Goal: Navigation & Orientation: Find specific page/section

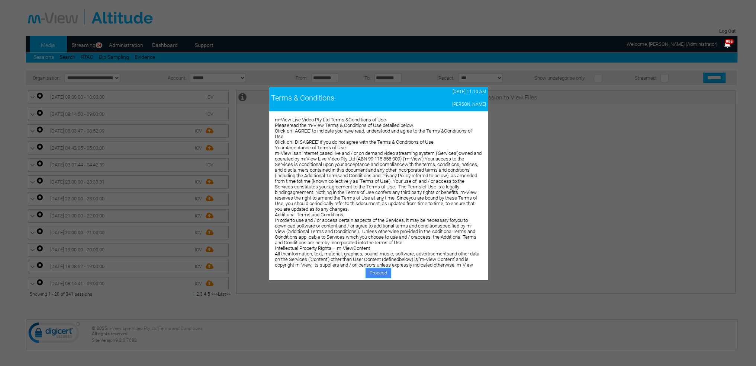
drag, startPoint x: 0, startPoint y: 0, endPoint x: 369, endPoint y: 269, distance: 456.0
click at [369, 269] on link "Proceed" at bounding box center [379, 272] width 26 height 10
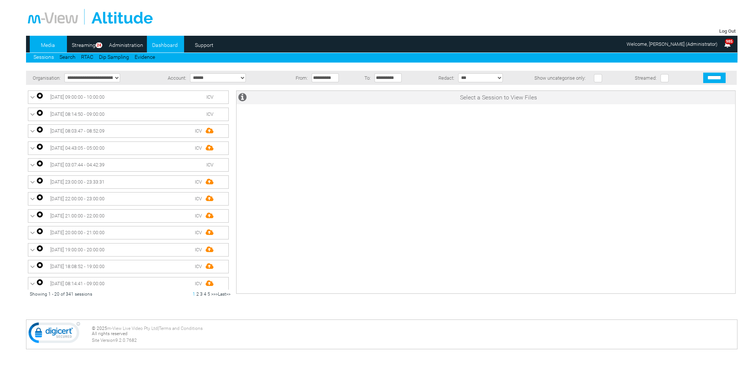
click at [157, 46] on link "Dashboard" at bounding box center [165, 44] width 36 height 11
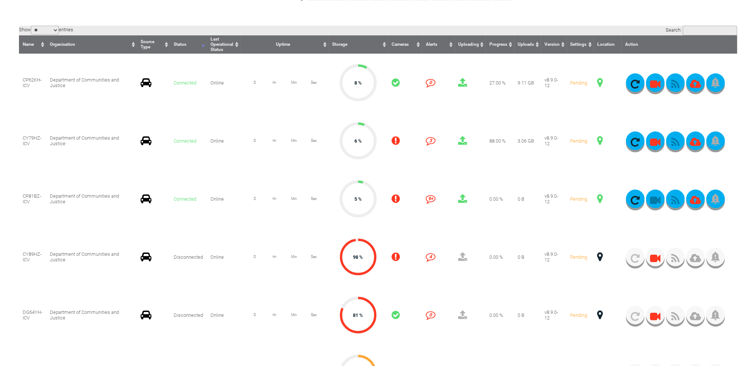
scroll to position [260, 0]
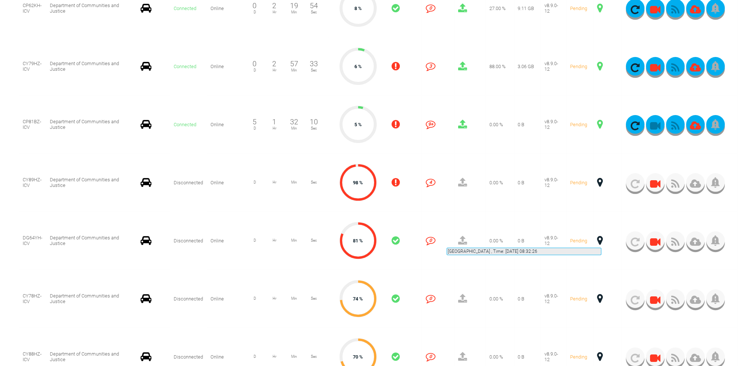
click at [601, 238] on span at bounding box center [600, 240] width 6 height 10
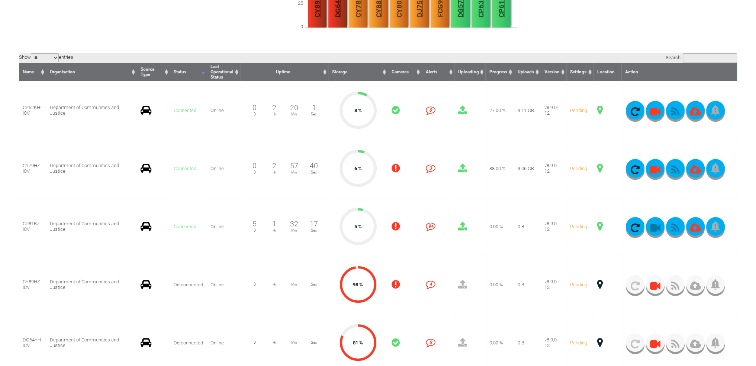
scroll to position [149, 0]
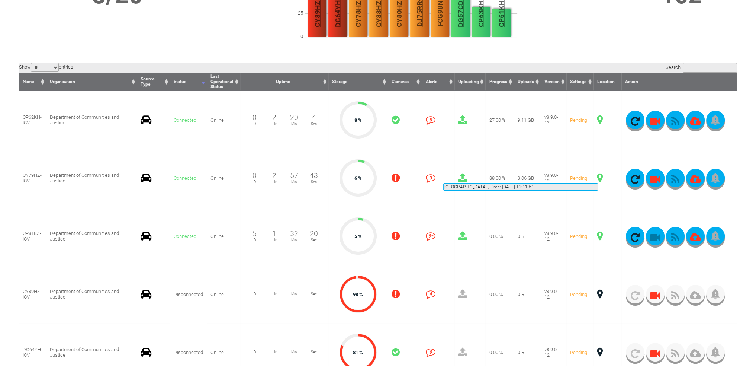
click at [598, 174] on span at bounding box center [600, 178] width 6 height 10
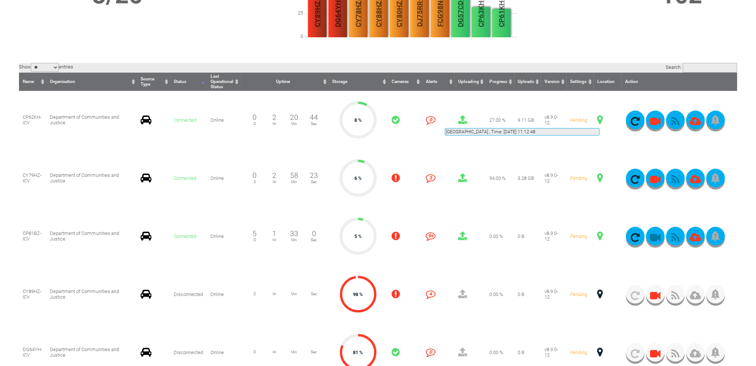
click at [599, 119] on span at bounding box center [600, 120] width 6 height 10
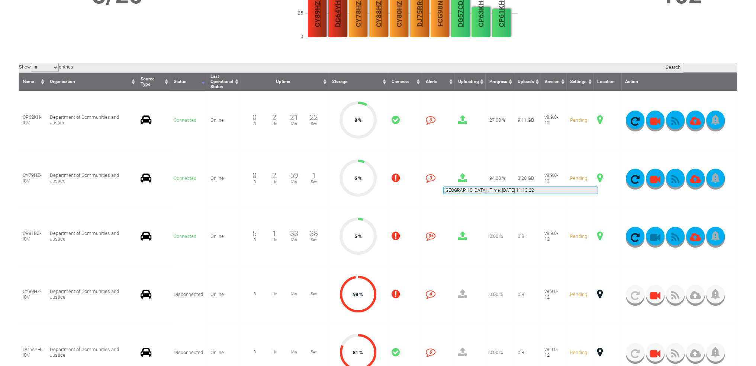
click at [598, 177] on span at bounding box center [600, 178] width 6 height 10
click at [598, 178] on span at bounding box center [600, 178] width 6 height 10
click at [675, 178] on icon "button" at bounding box center [675, 179] width 19 height 10
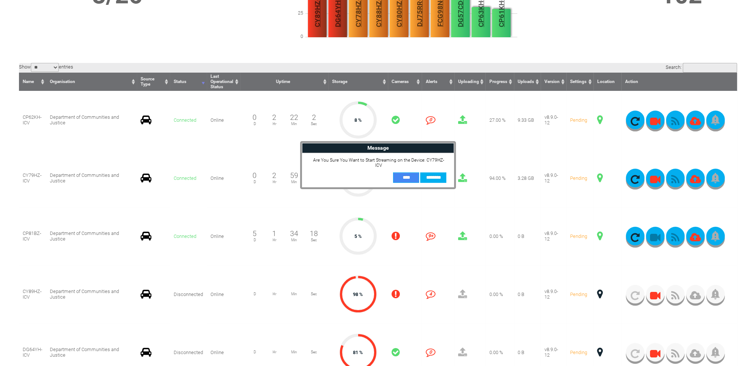
click at [403, 174] on input "**" at bounding box center [406, 177] width 26 height 10
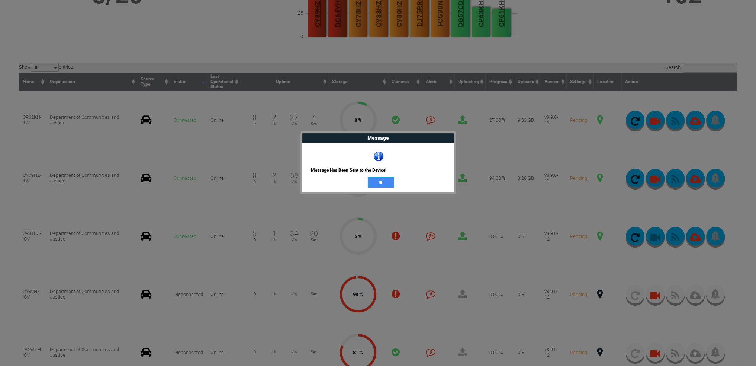
click at [386, 183] on input "**" at bounding box center [381, 182] width 26 height 10
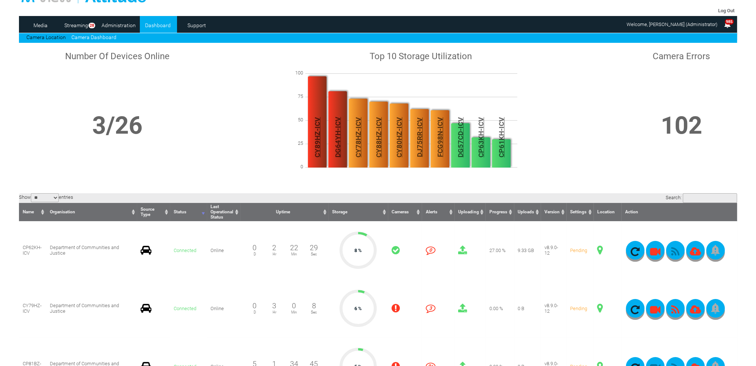
scroll to position [0, 0]
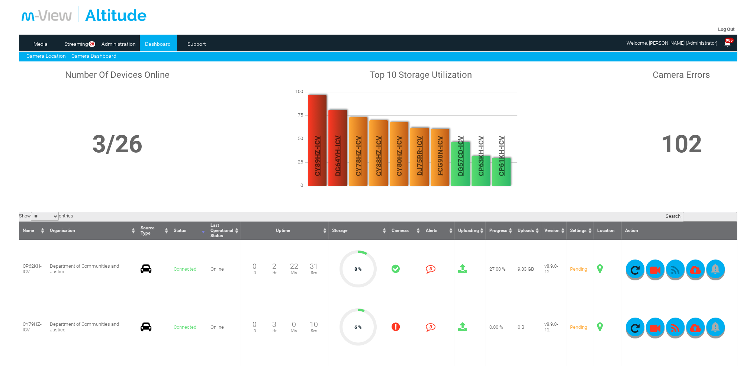
click at [55, 55] on link "Camera Location" at bounding box center [45, 56] width 39 height 6
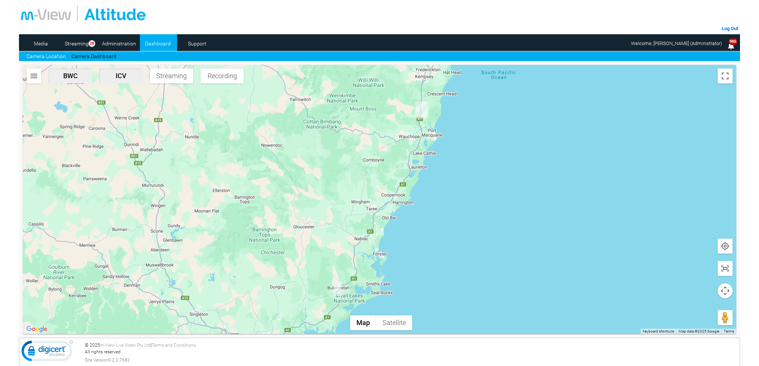
click at [339, 290] on img "CY79HZ-ICV" at bounding box center [337, 288] width 7 height 15
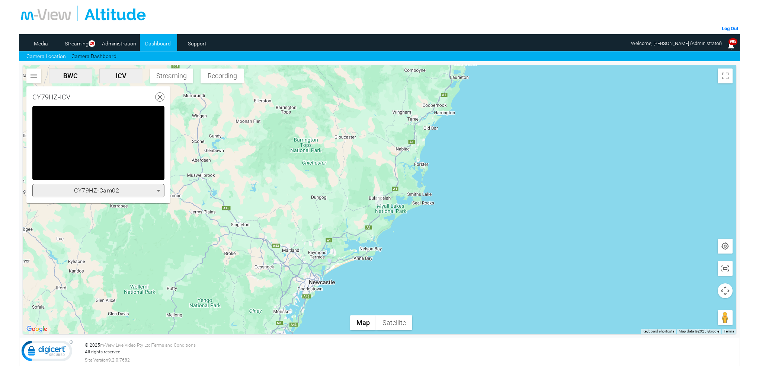
click at [160, 188] on icon at bounding box center [158, 190] width 9 height 9
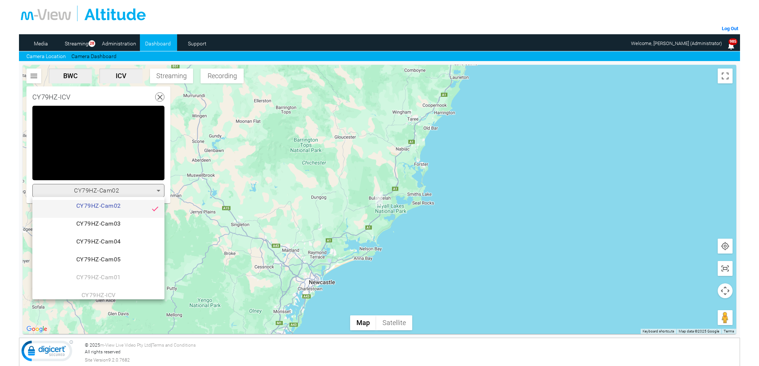
click at [159, 94] on div at bounding box center [379, 183] width 759 height 366
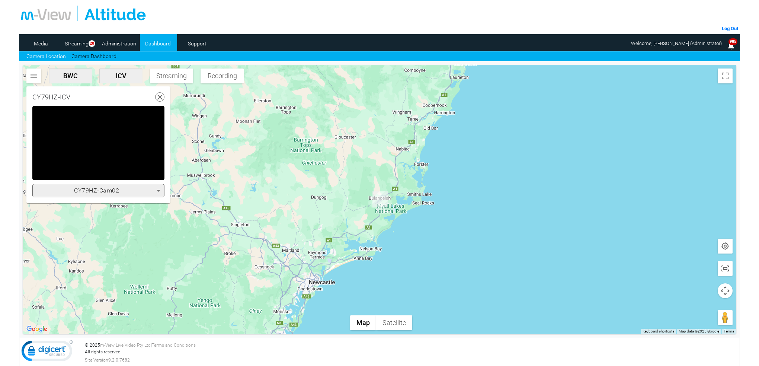
click at [159, 94] on icon at bounding box center [159, 97] width 9 height 9
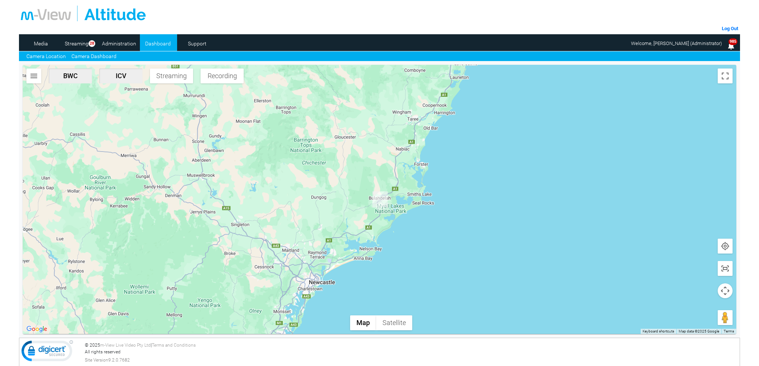
click at [93, 54] on link "Camera Dashboard" at bounding box center [93, 56] width 45 height 8
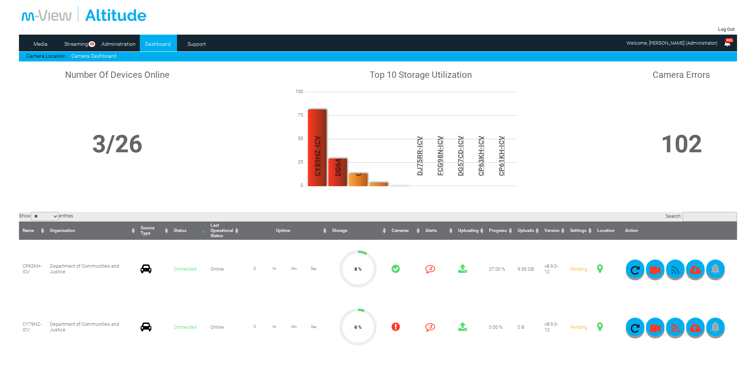
scroll to position [149, 0]
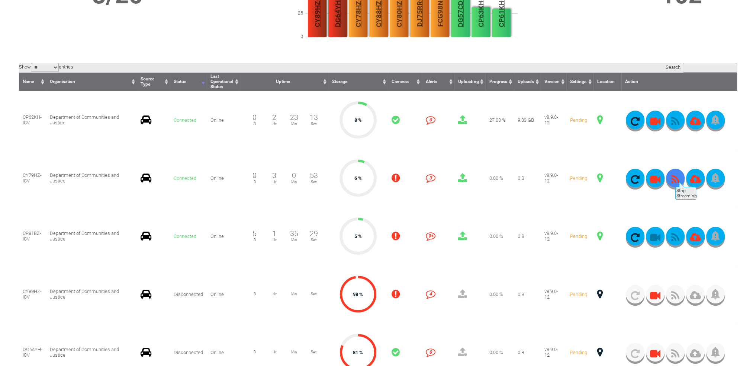
click at [675, 178] on icon "button" at bounding box center [675, 179] width 19 height 10
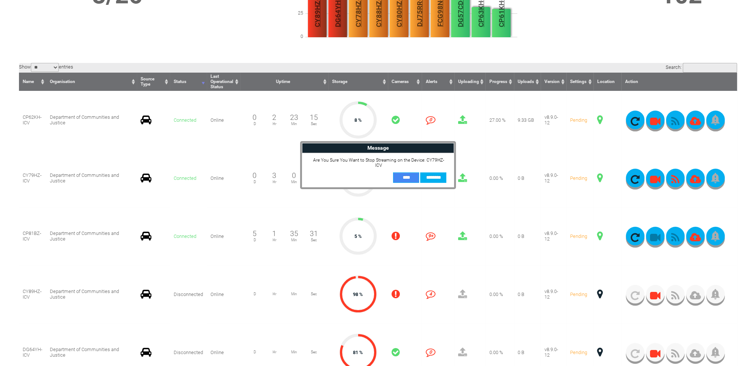
click at [405, 173] on input "**" at bounding box center [406, 177] width 26 height 10
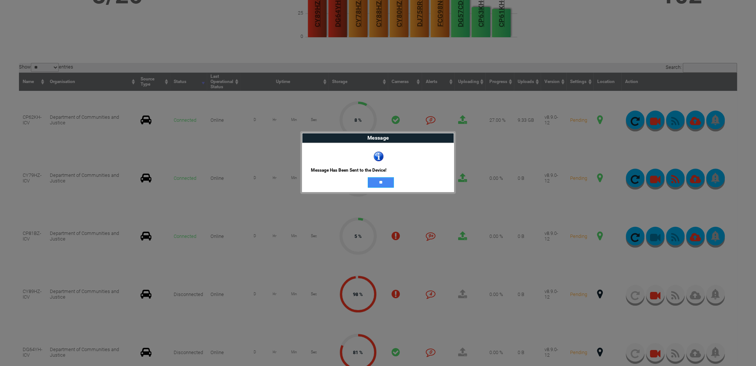
click at [389, 180] on input "**" at bounding box center [381, 182] width 26 height 10
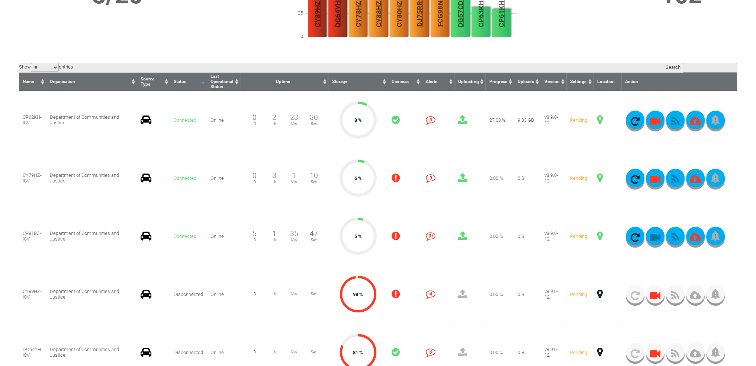
scroll to position [37, 0]
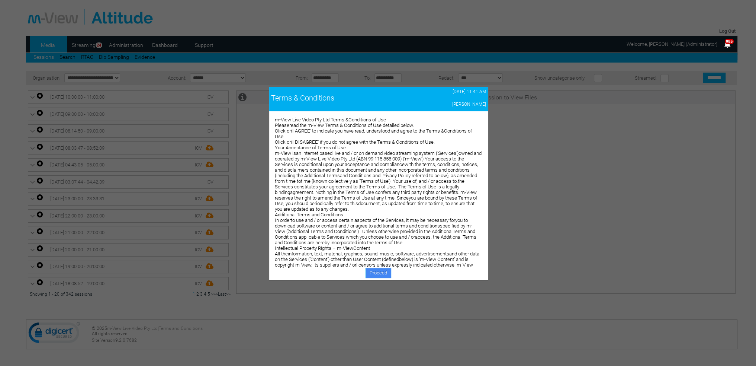
click at [380, 269] on link "Proceed" at bounding box center [379, 272] width 26 height 10
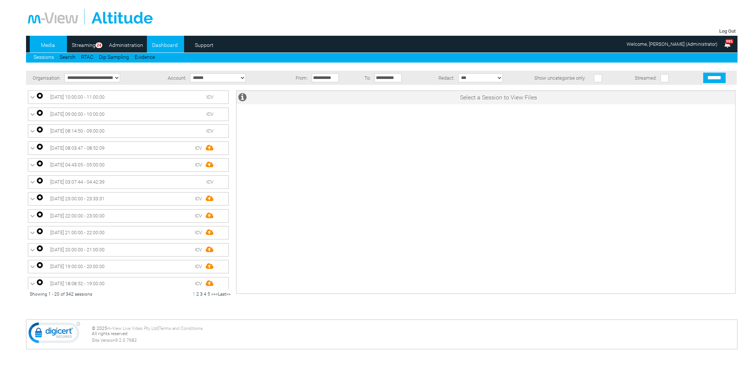
click at [166, 46] on link "Dashboard" at bounding box center [165, 44] width 36 height 11
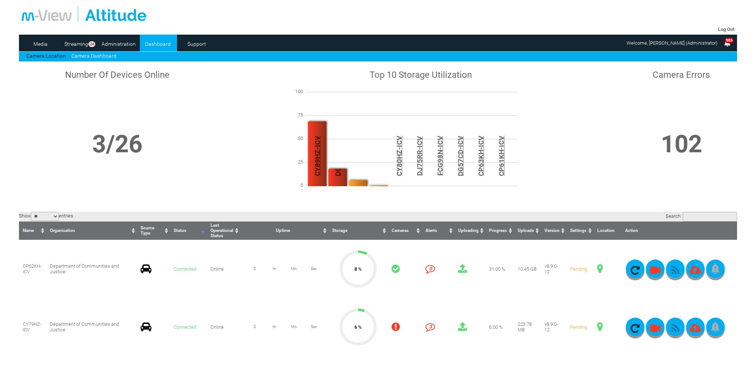
scroll to position [149, 0]
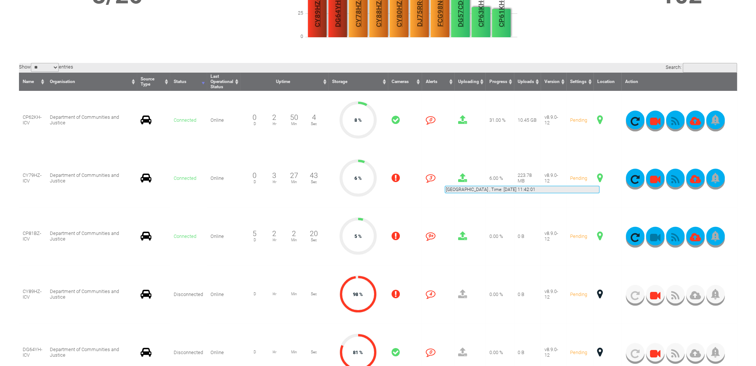
click at [599, 177] on span at bounding box center [600, 178] width 6 height 10
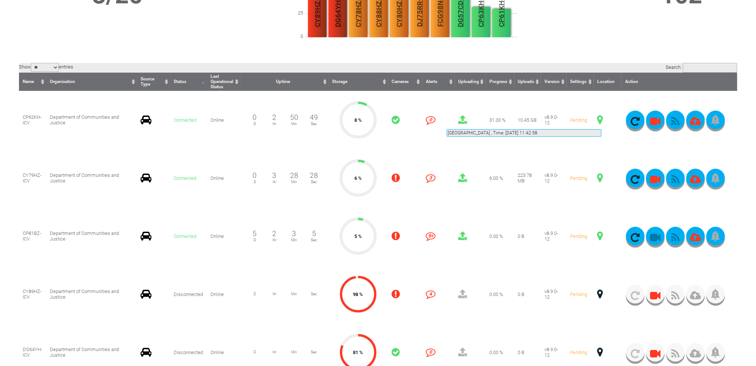
click at [601, 120] on span at bounding box center [600, 120] width 6 height 10
